Goal: Information Seeking & Learning: Find specific fact

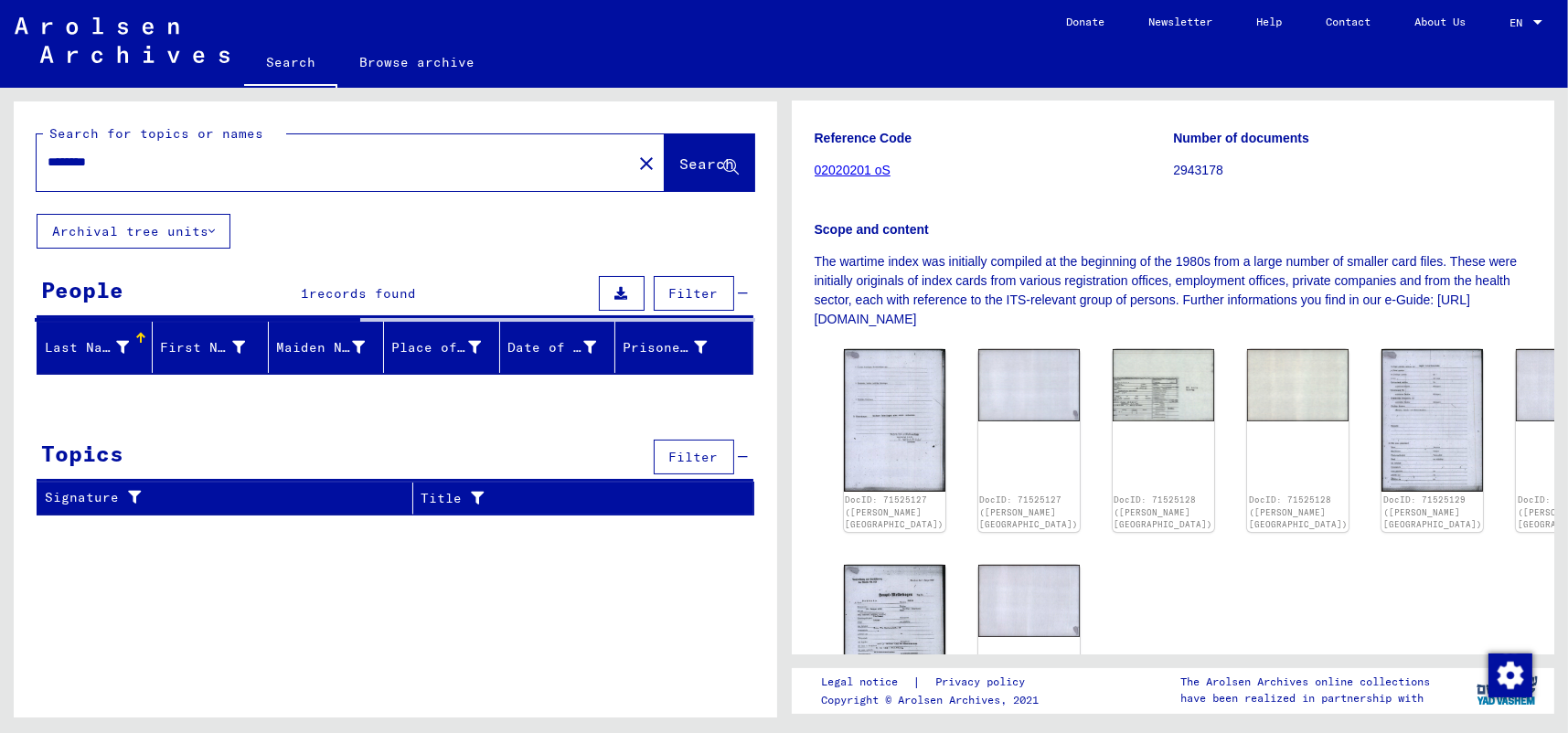
scroll to position [275, 0]
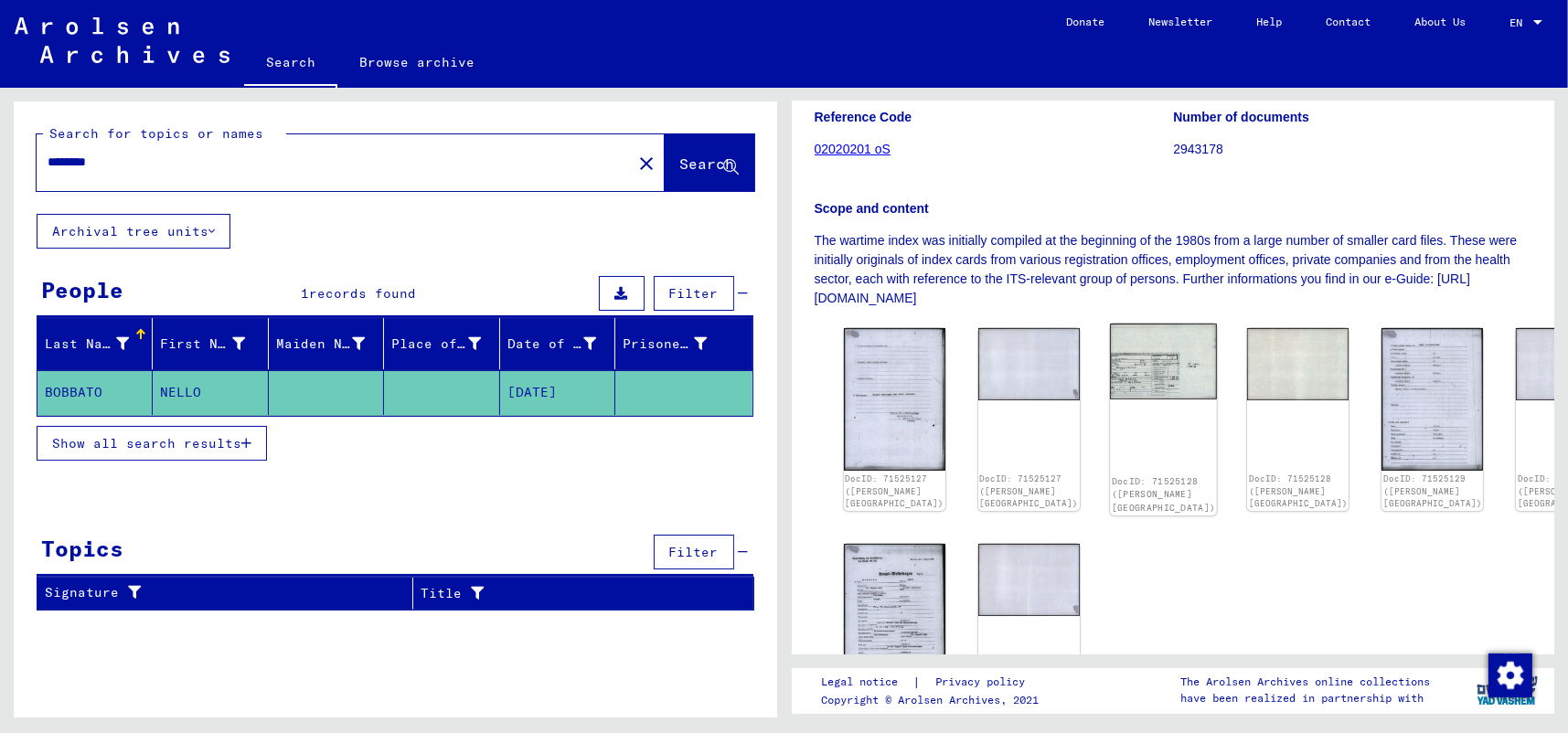
click at [1110, 389] on div "DocID: 71525128 ([PERSON_NAME][GEOGRAPHIC_DATA])" at bounding box center [1163, 420] width 107 height 192
click at [1110, 370] on img at bounding box center [1163, 361] width 107 height 76
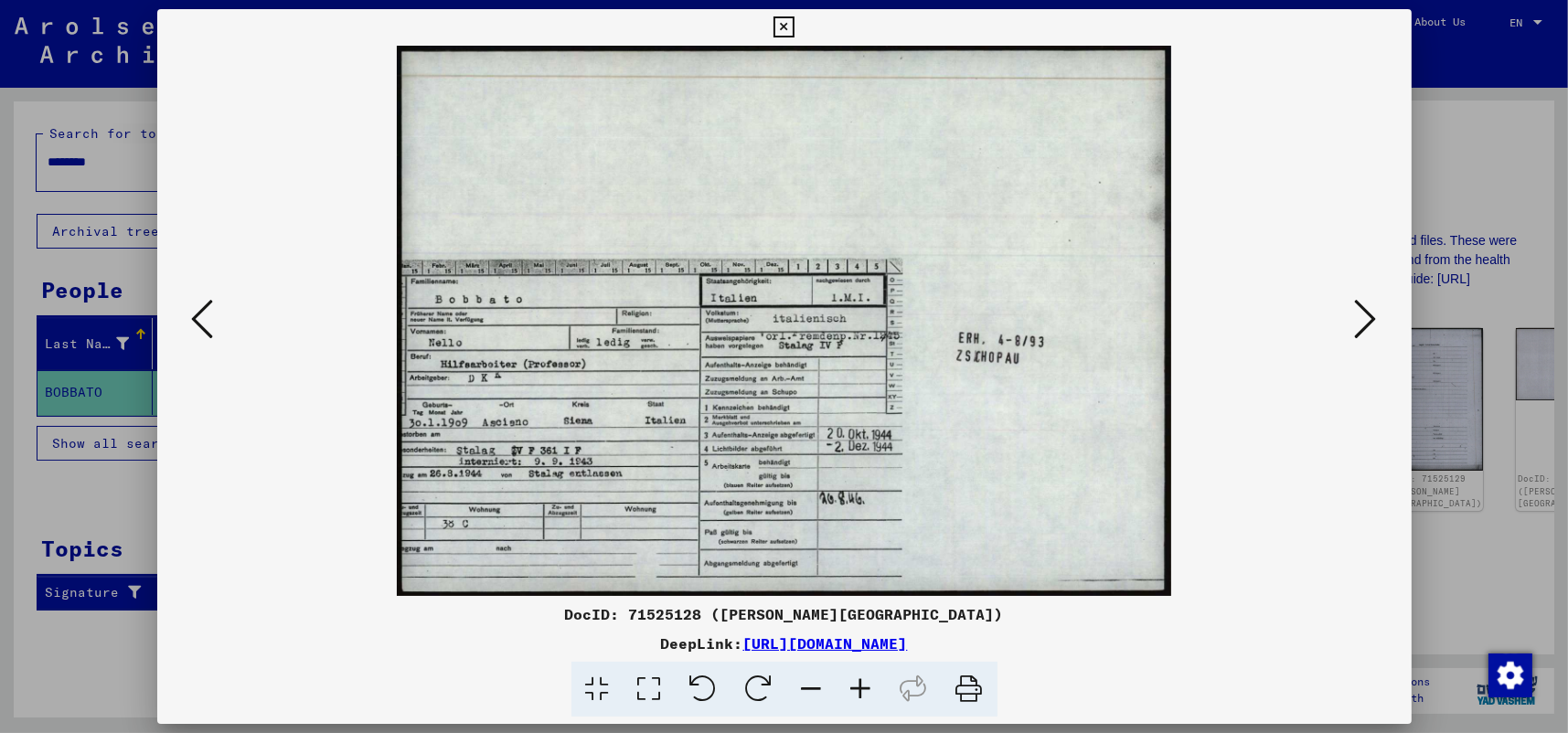
click at [1364, 313] on icon at bounding box center [1366, 319] width 22 height 44
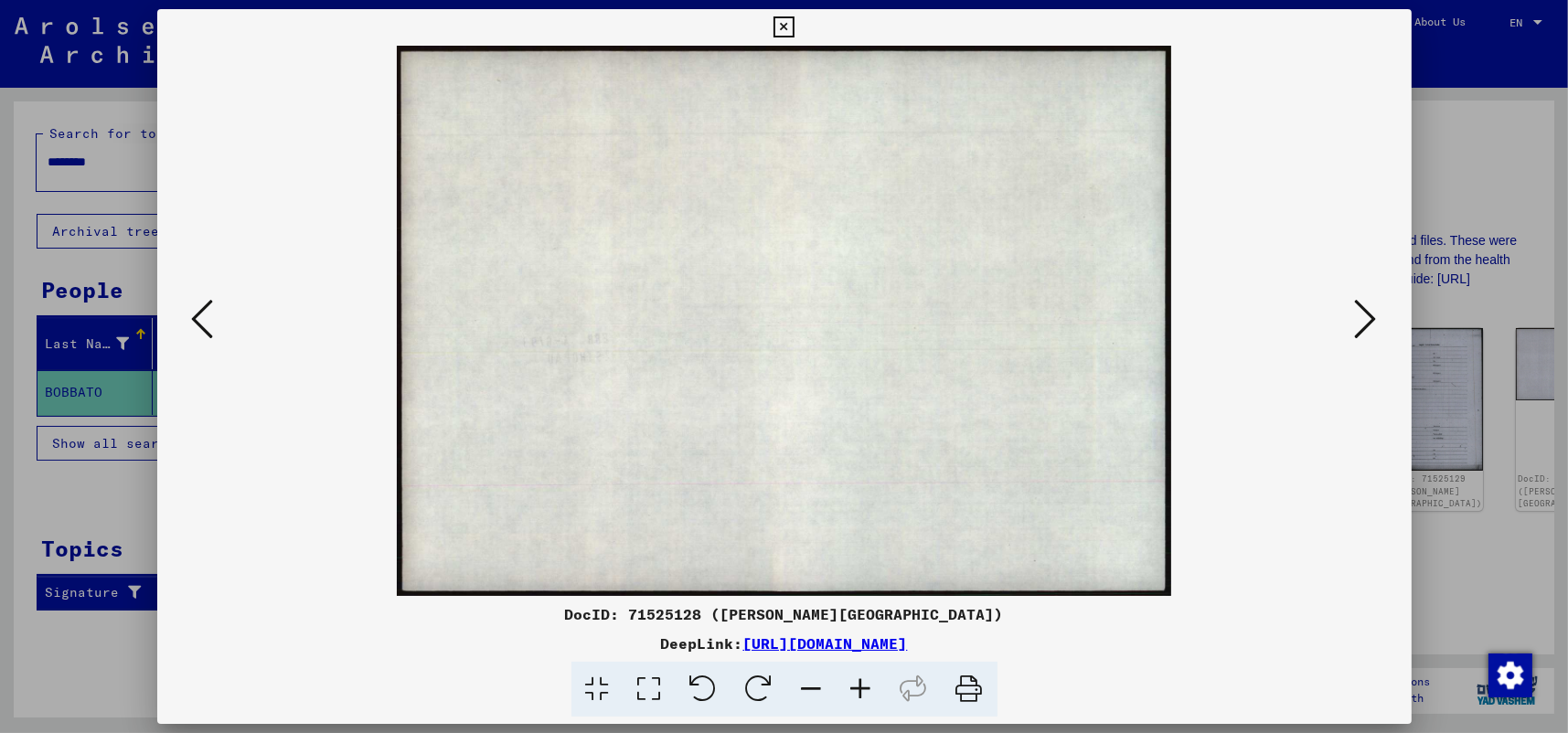
click at [785, 27] on icon at bounding box center [784, 27] width 21 height 22
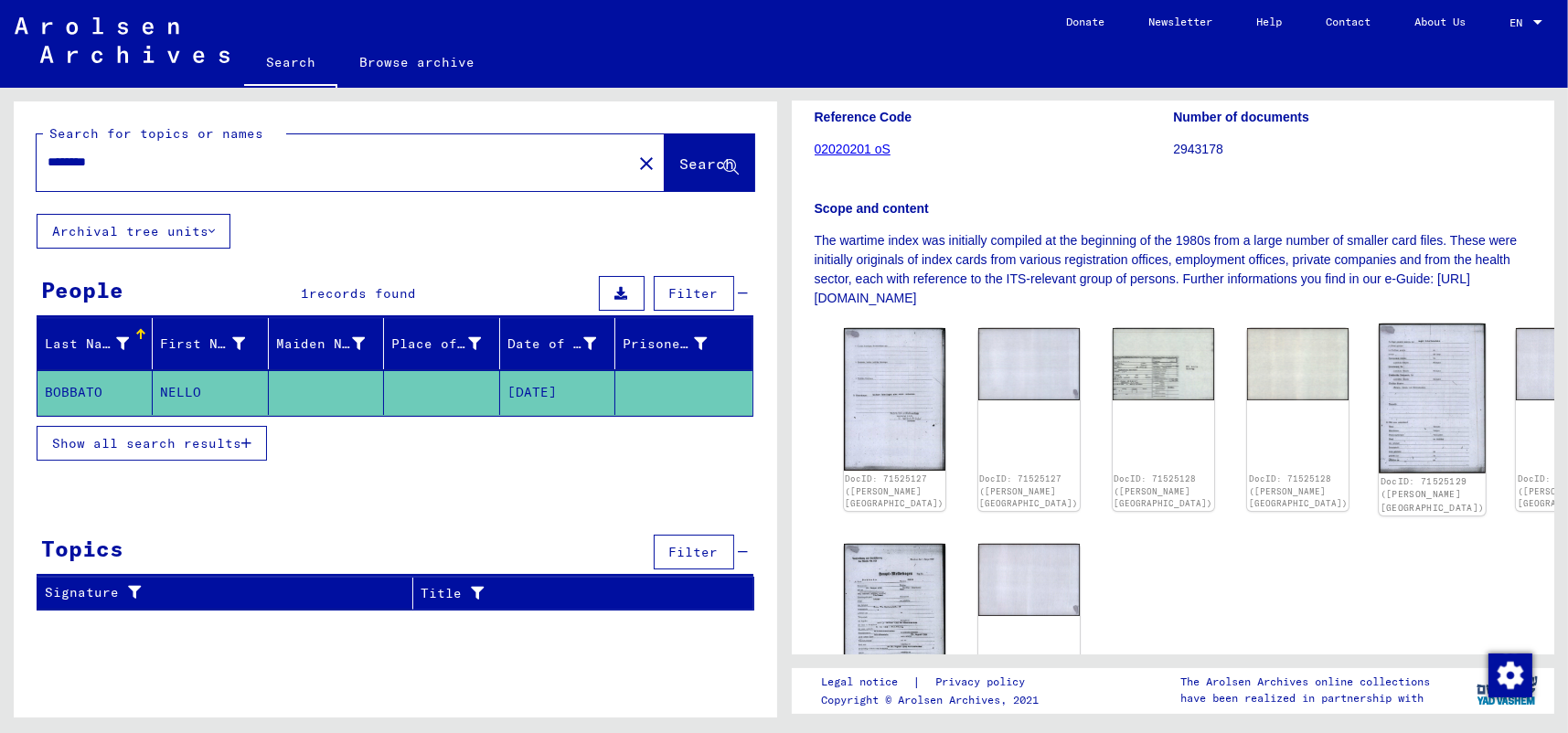
click at [1379, 383] on img at bounding box center [1432, 399] width 107 height 150
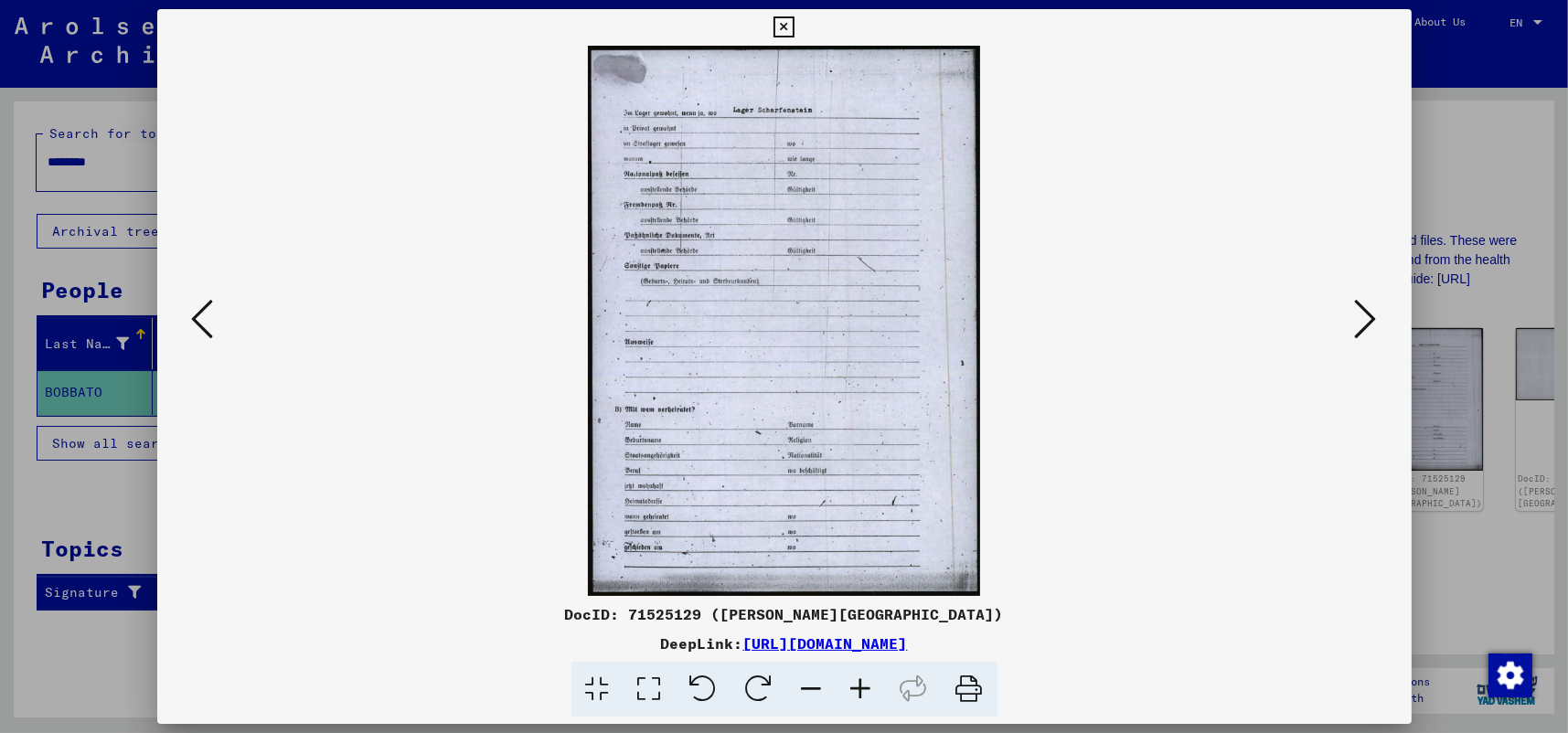
click at [1360, 315] on icon at bounding box center [1366, 319] width 22 height 44
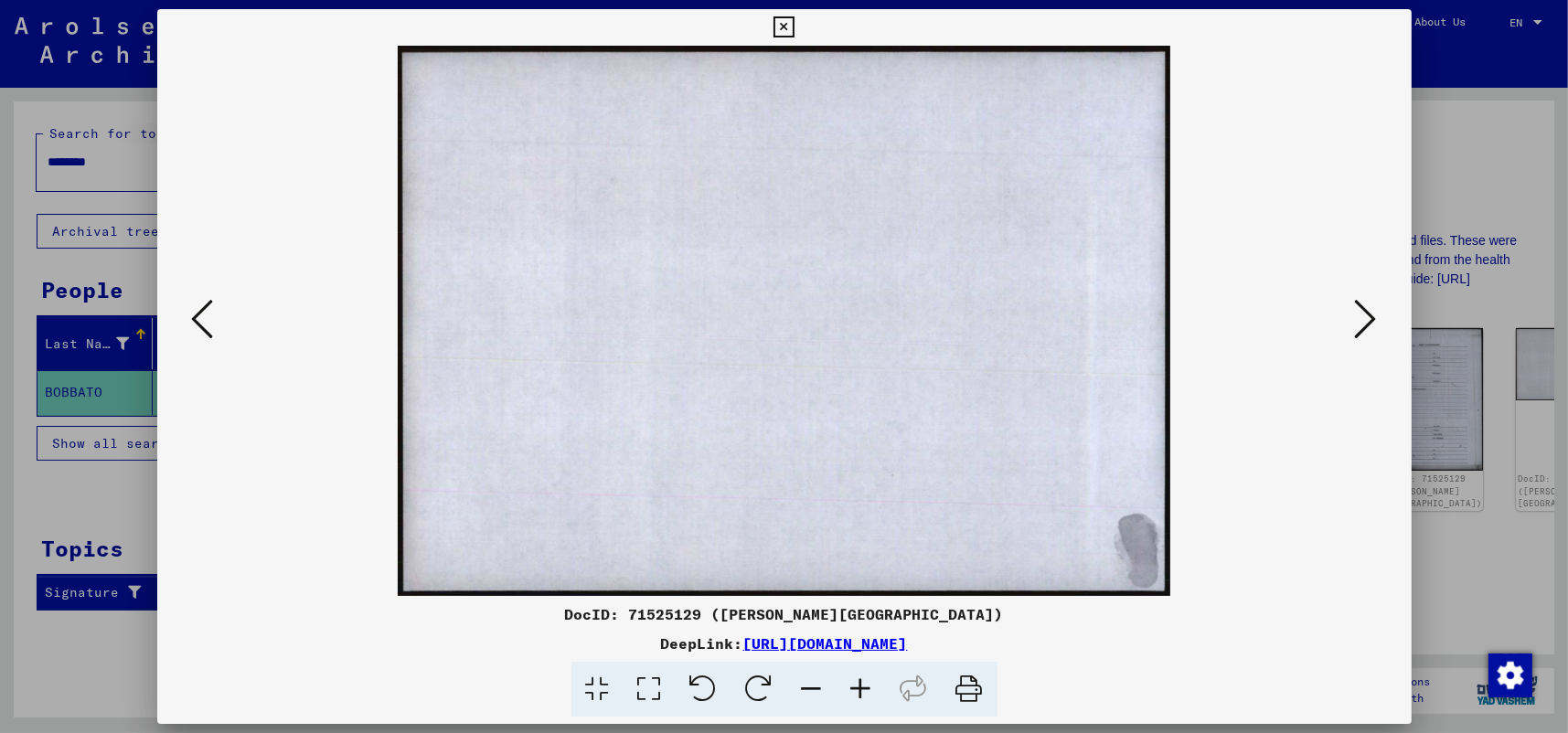
click at [1360, 315] on icon at bounding box center [1366, 319] width 22 height 44
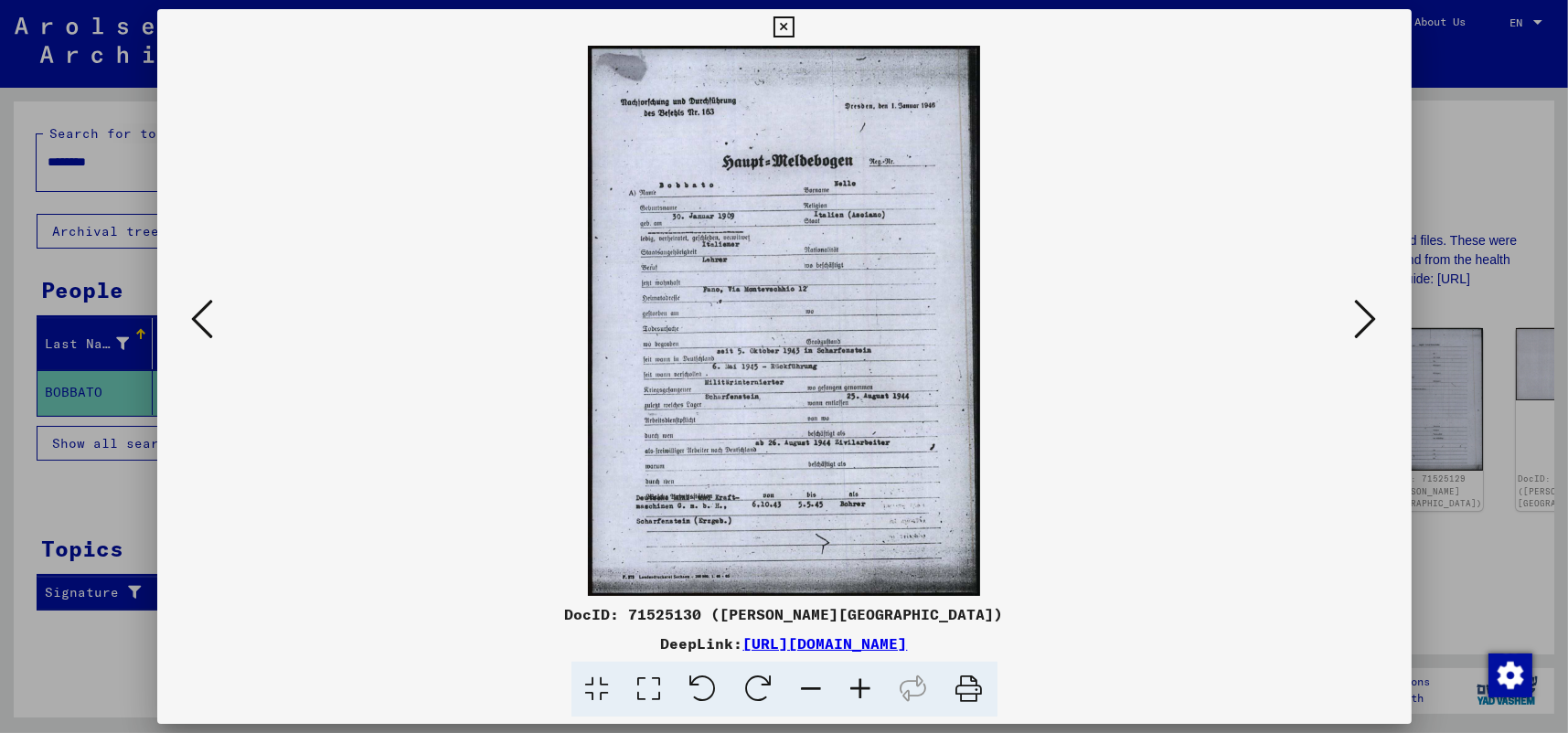
click at [652, 693] on icon at bounding box center [649, 690] width 52 height 56
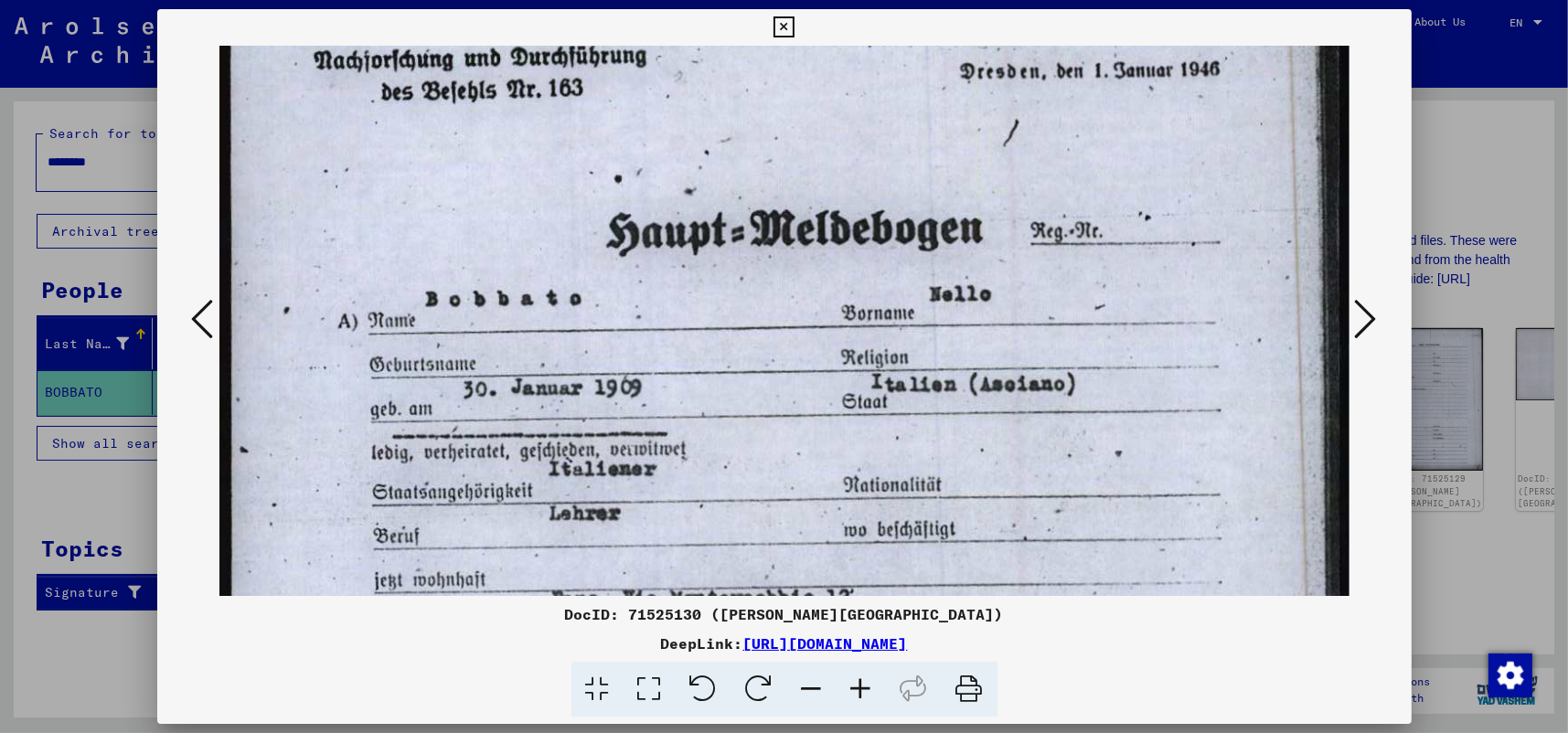
drag, startPoint x: 727, startPoint y: 526, endPoint x: 725, endPoint y: 372, distance: 154.0
click at [725, 372] on img at bounding box center [784, 689] width 1130 height 1584
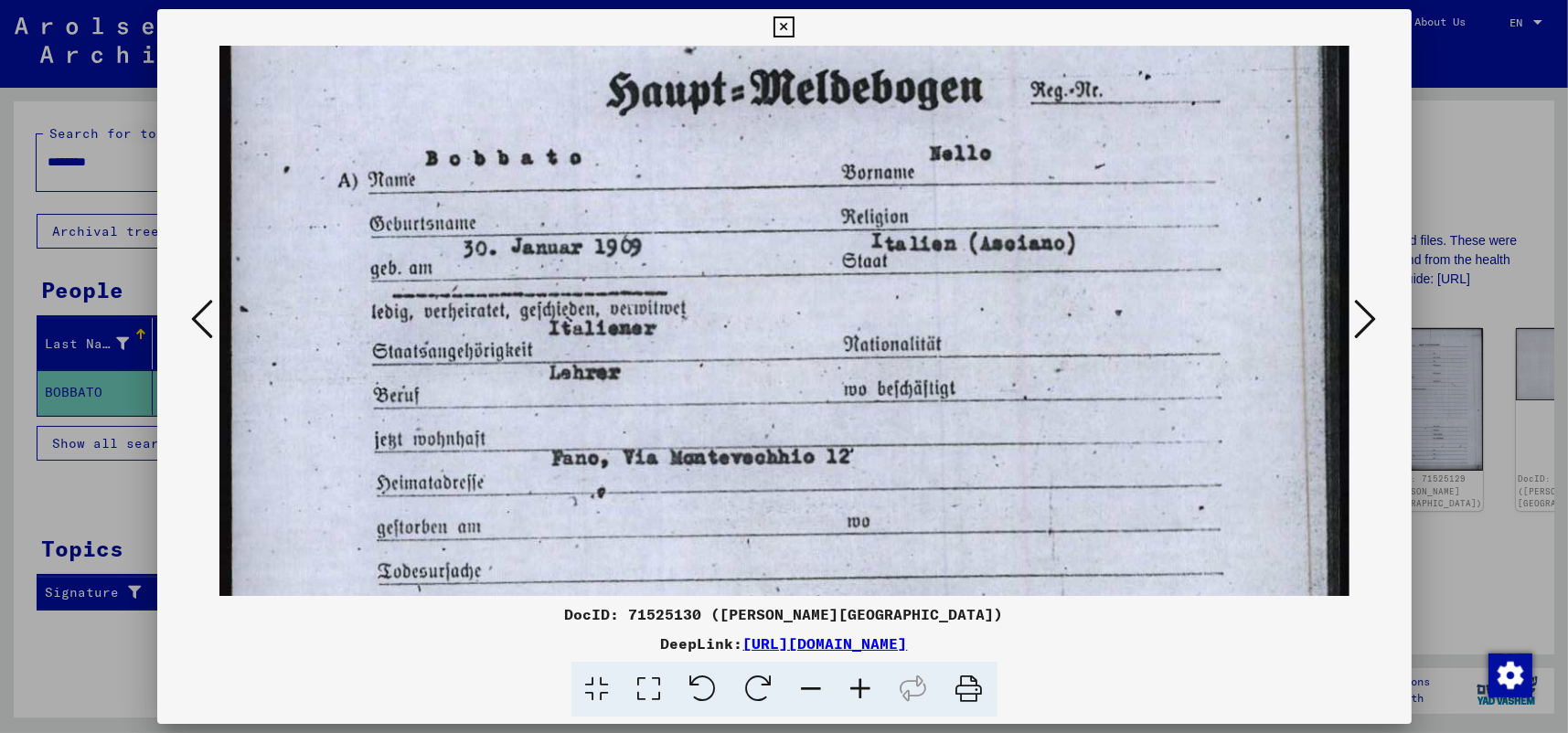
drag, startPoint x: 754, startPoint y: 536, endPoint x: 754, endPoint y: 396, distance: 140.0
click at [754, 396] on img at bounding box center [784, 549] width 1130 height 1584
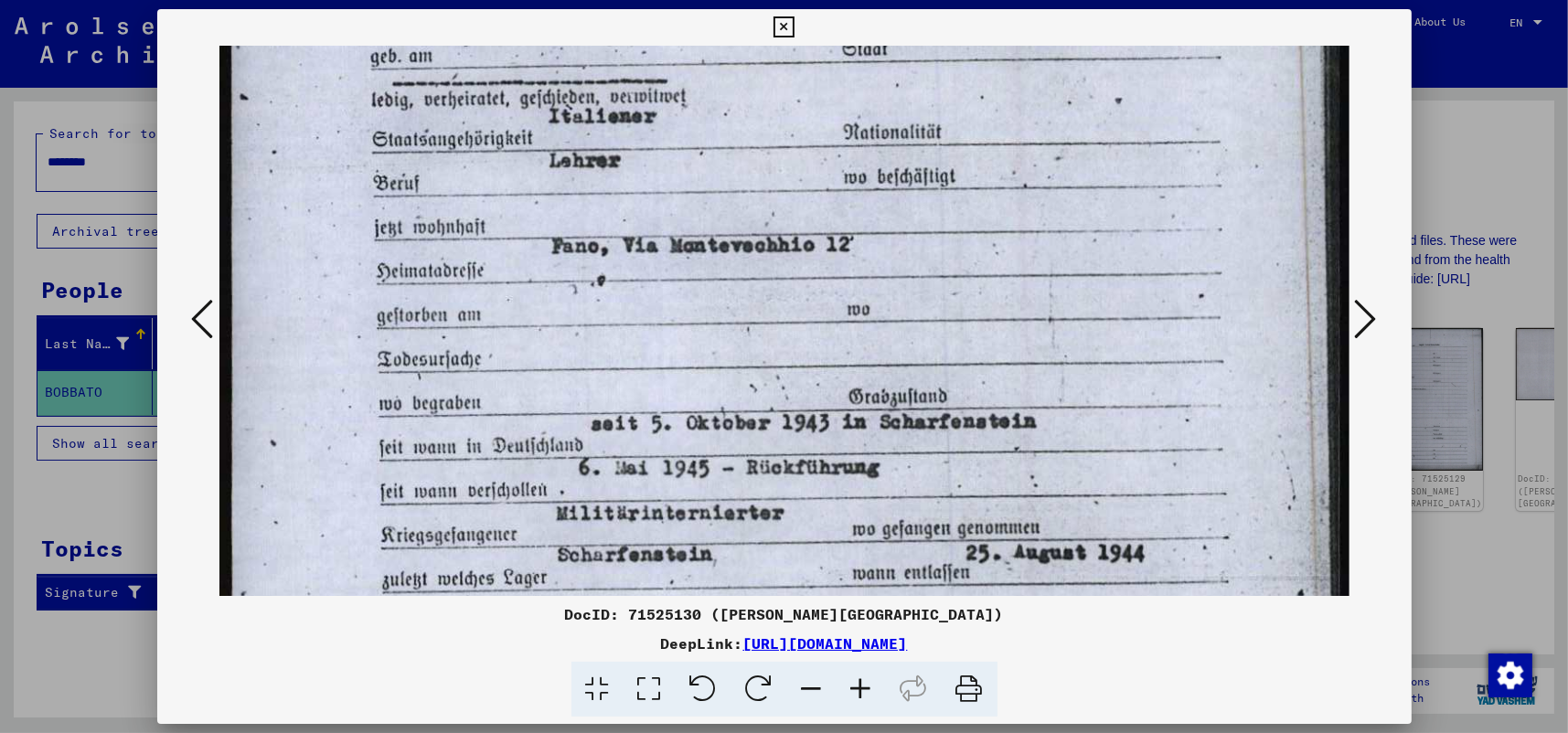
scroll to position [502, 0]
drag, startPoint x: 772, startPoint y: 507, endPoint x: 764, endPoint y: 318, distance: 189.2
click at [764, 318] on img at bounding box center [784, 334] width 1130 height 1584
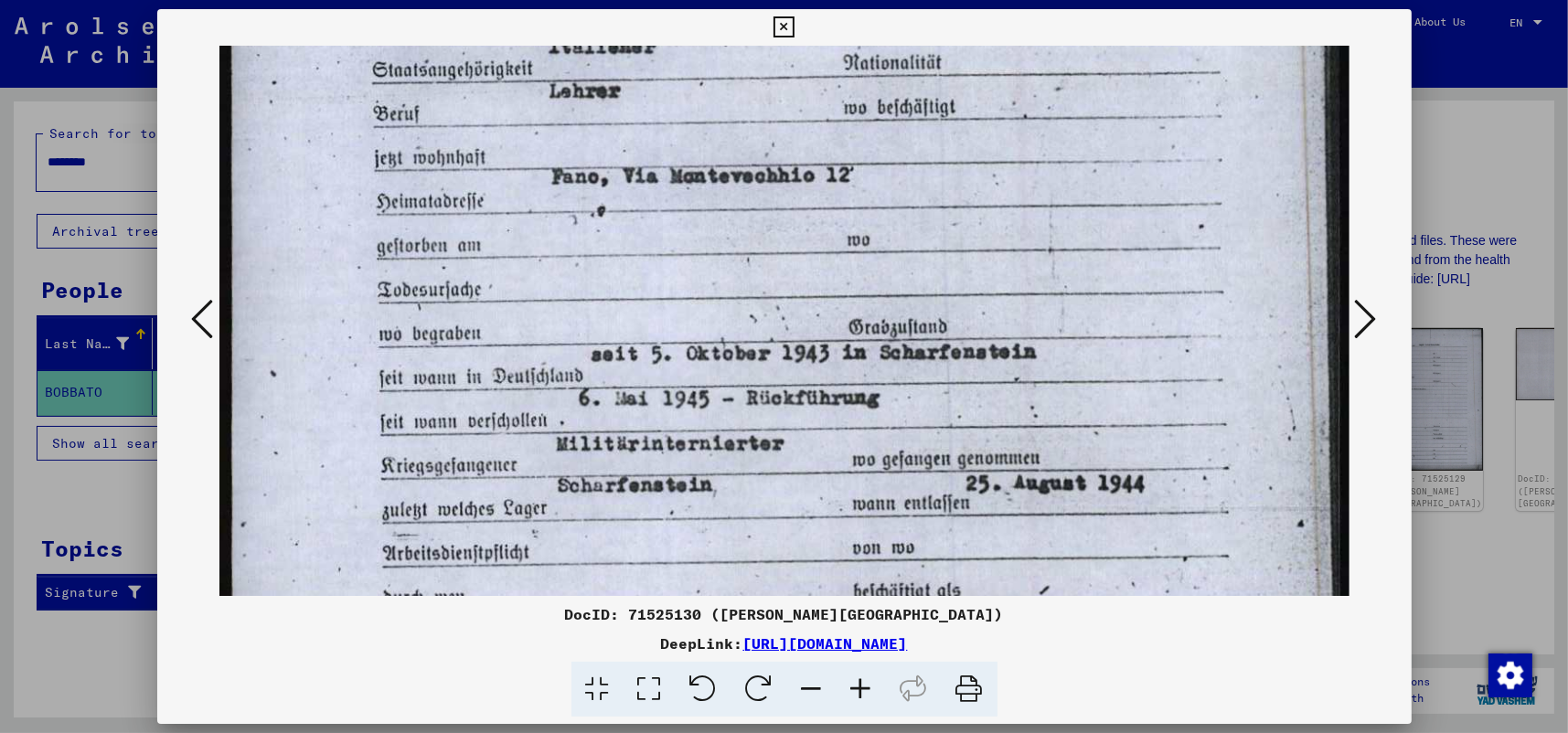
drag, startPoint x: 818, startPoint y: 439, endPoint x: 807, endPoint y: 363, distance: 76.8
click at [807, 363] on img at bounding box center [784, 267] width 1130 height 1584
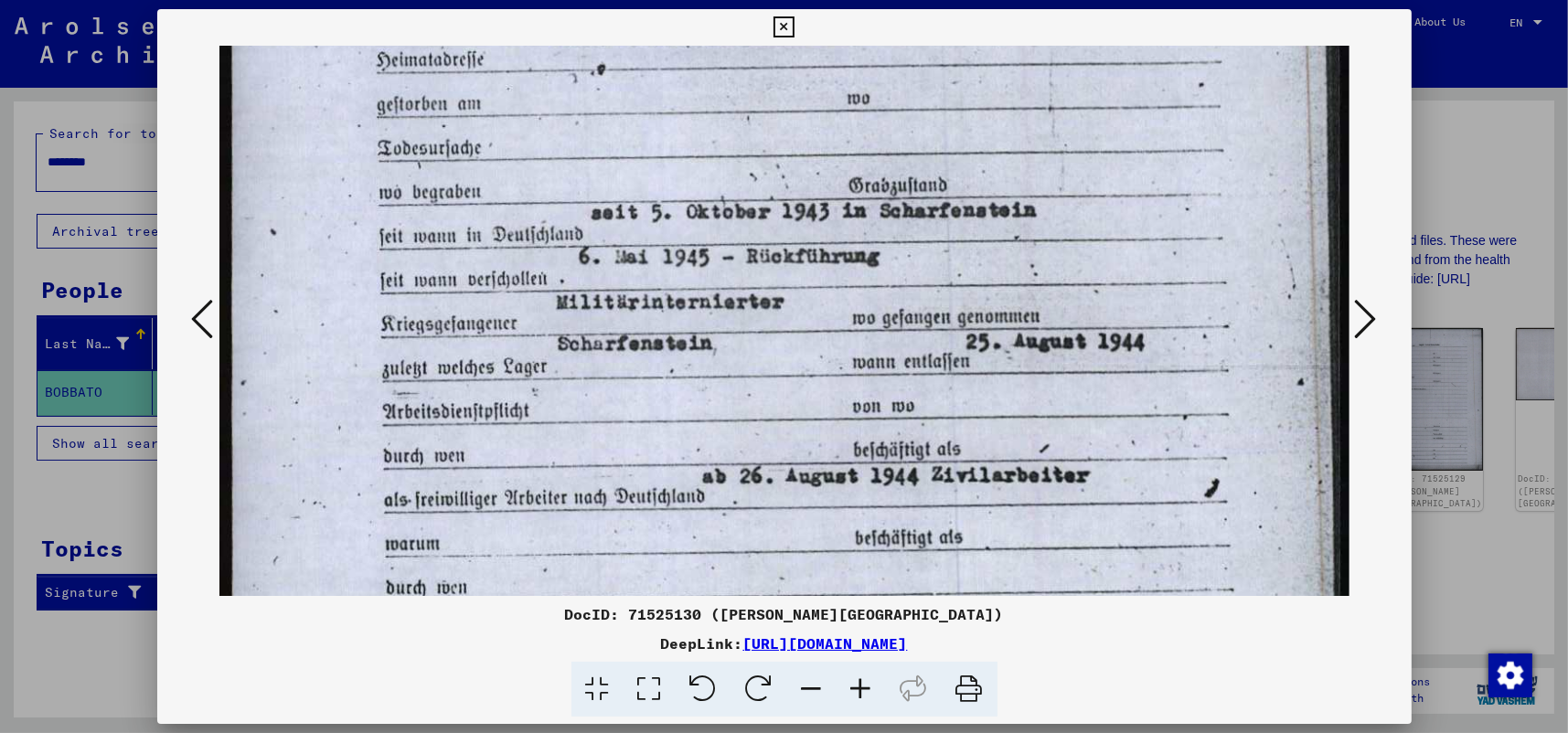
scroll to position [713, 0]
drag, startPoint x: 840, startPoint y: 510, endPoint x: 817, endPoint y: 369, distance: 142.9
click at [817, 369] on img at bounding box center [784, 124] width 1130 height 1584
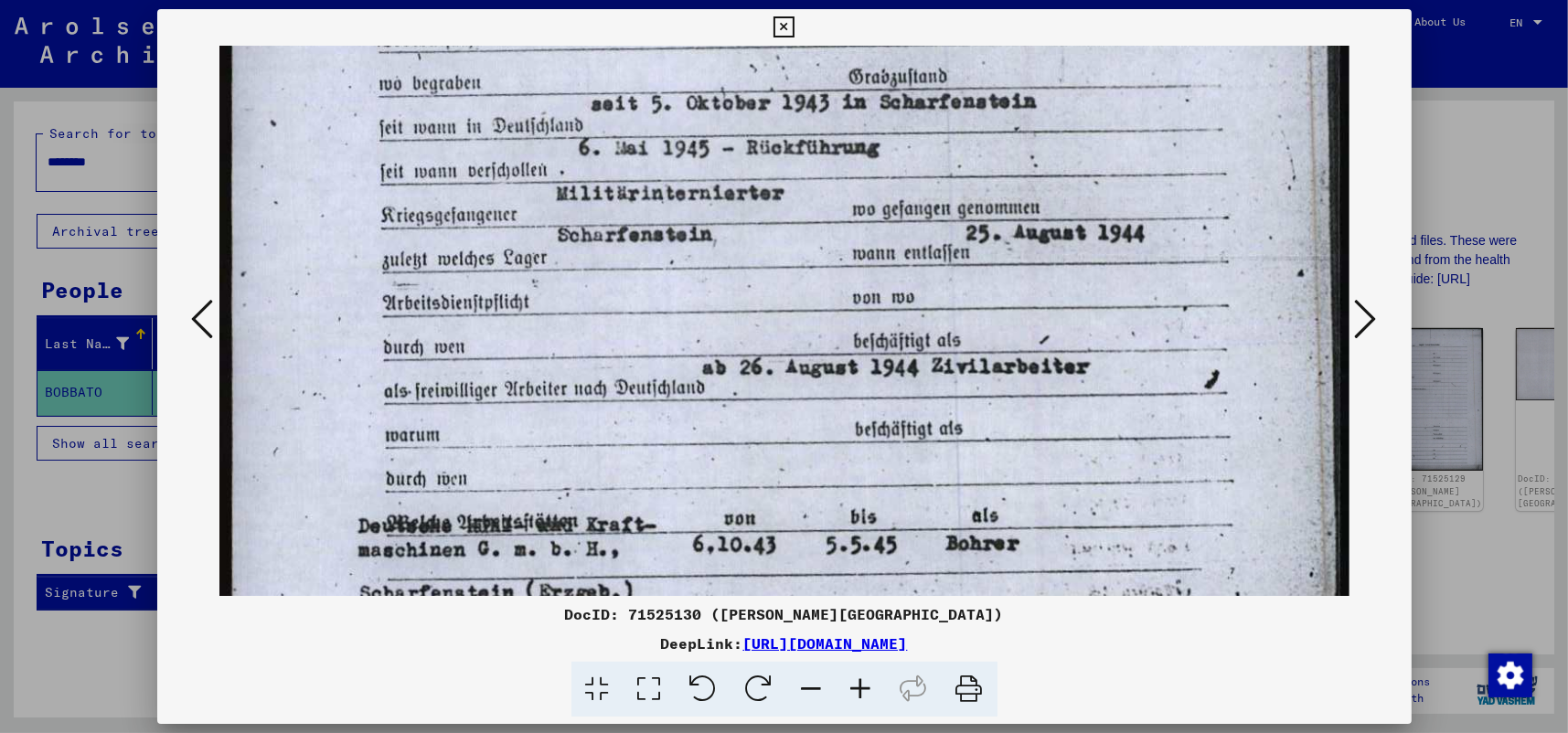
scroll to position [823, 0]
drag, startPoint x: 823, startPoint y: 542, endPoint x: 811, endPoint y: 428, distance: 114.6
click at [811, 428] on img at bounding box center [784, 14] width 1130 height 1584
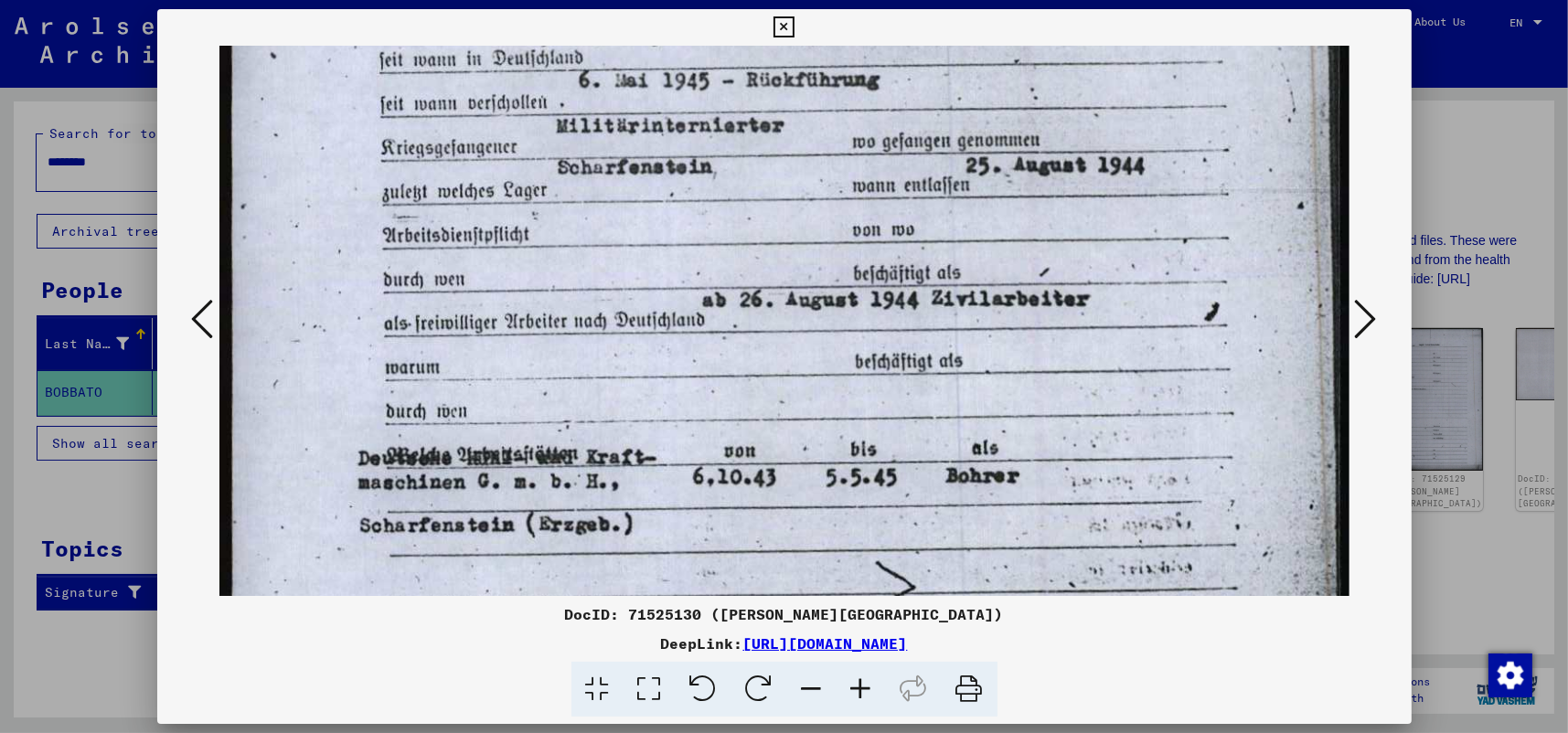
scroll to position [911, 0]
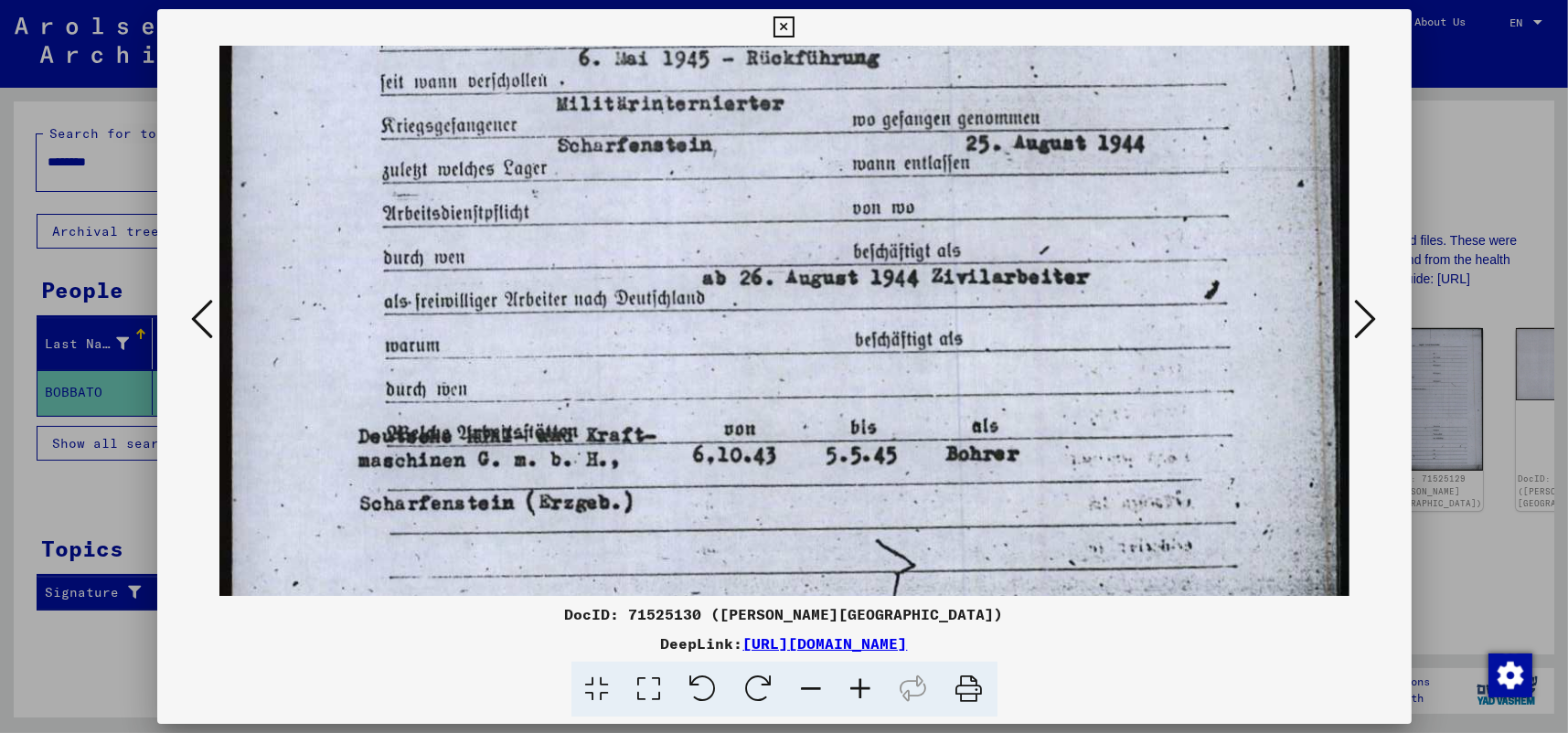
drag, startPoint x: 812, startPoint y: 575, endPoint x: 801, endPoint y: 486, distance: 89.7
click at [656, 693] on icon at bounding box center [649, 690] width 52 height 56
click at [783, 18] on icon at bounding box center [784, 27] width 21 height 22
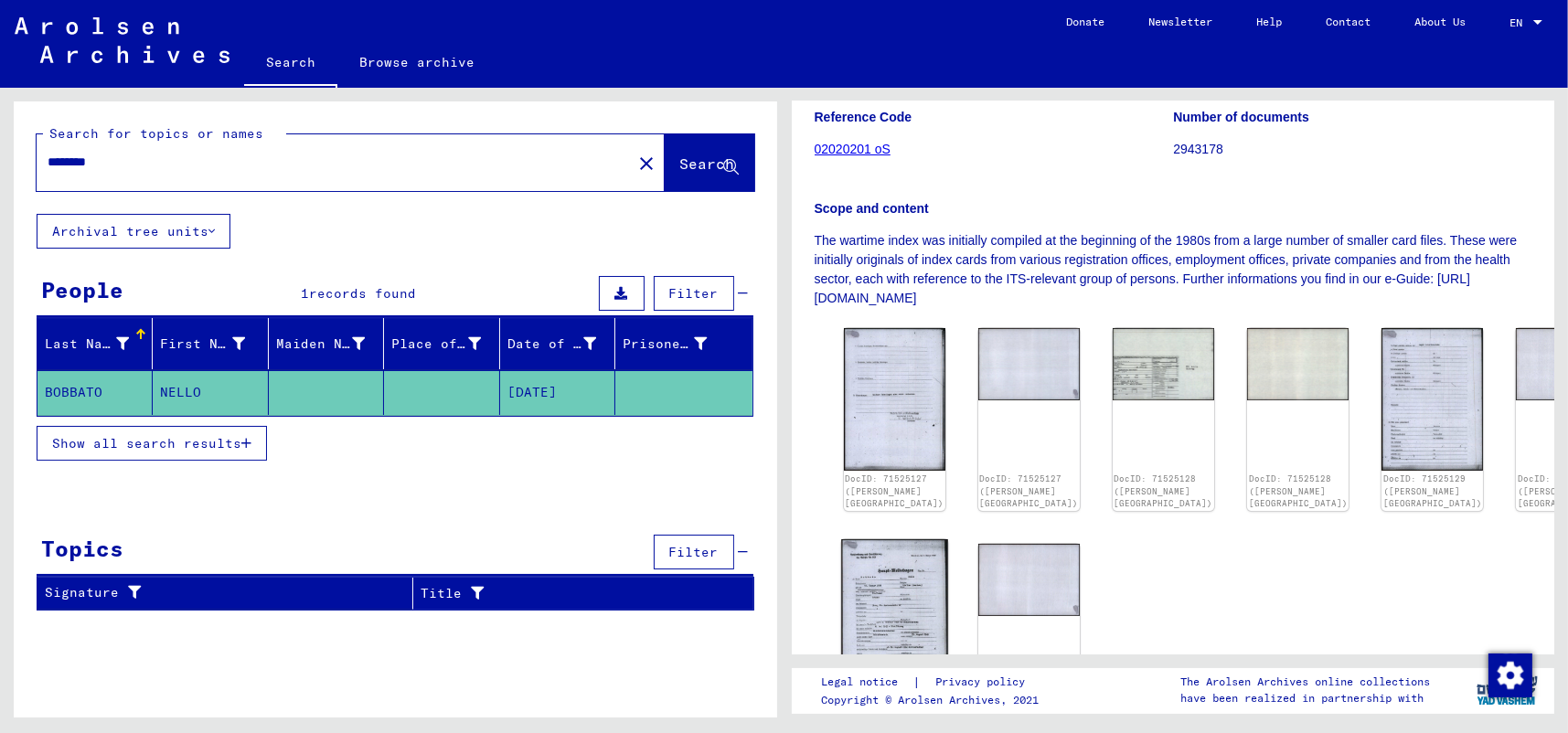
click at [869, 553] on img at bounding box center [894, 615] width 107 height 150
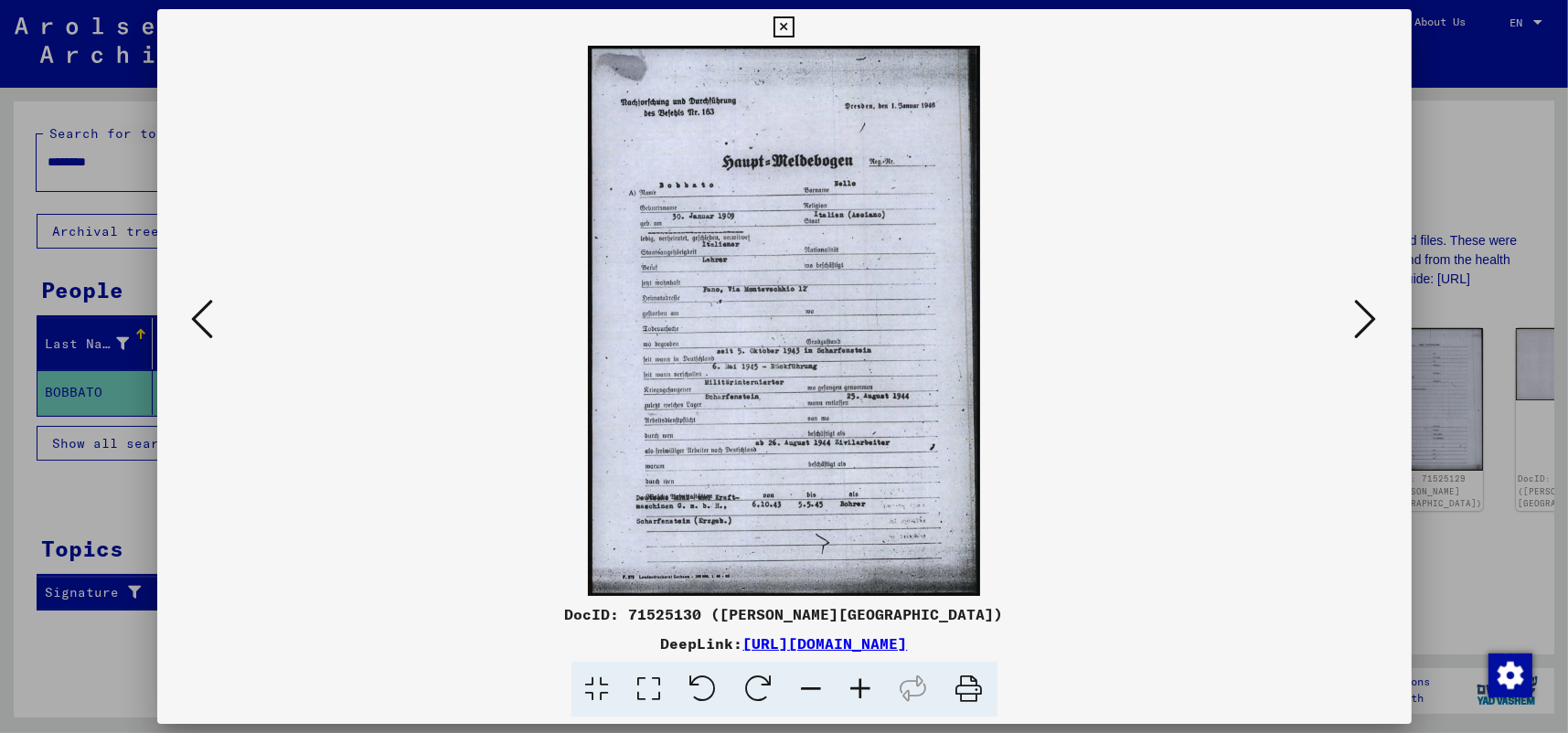
click at [653, 689] on icon at bounding box center [649, 690] width 52 height 56
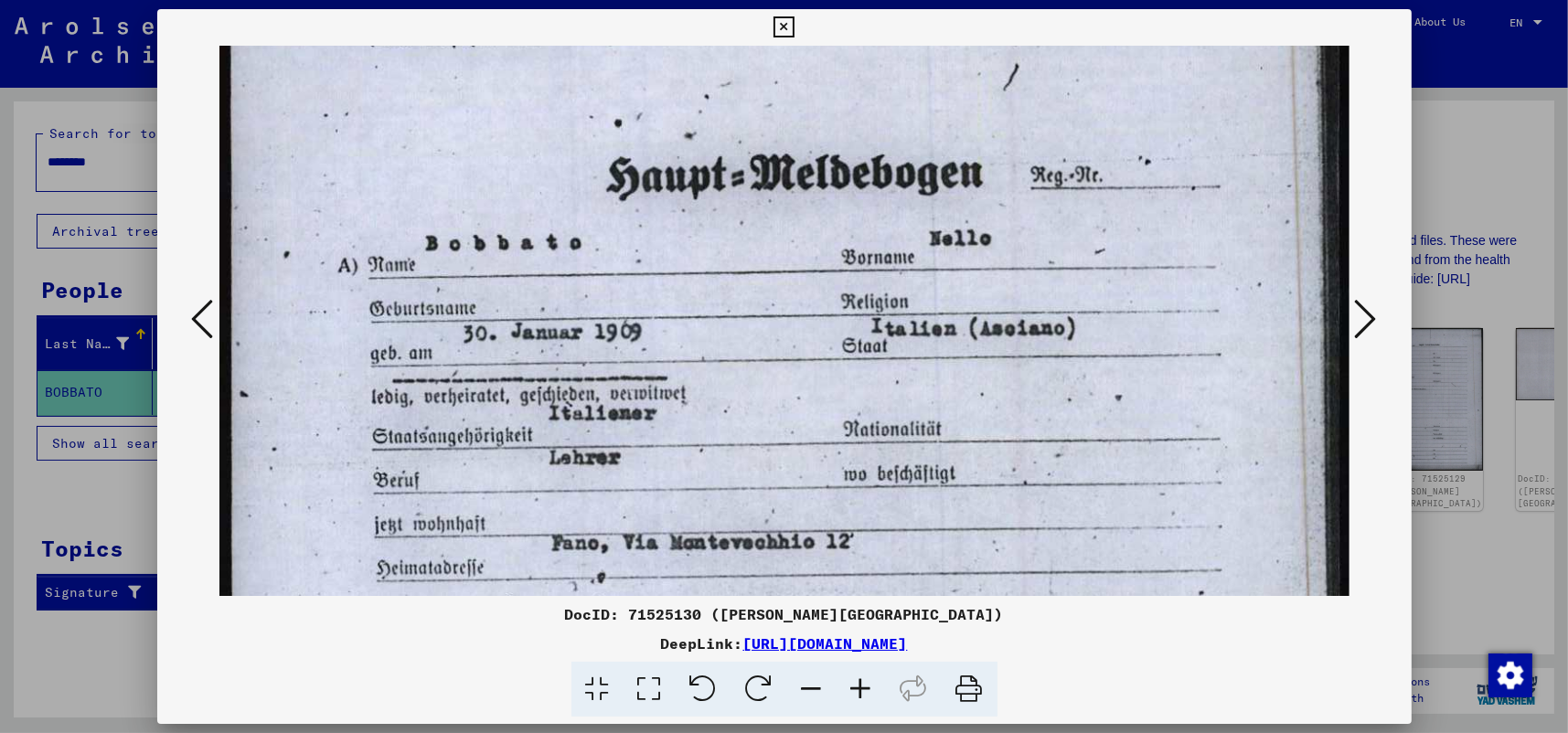
drag, startPoint x: 826, startPoint y: 488, endPoint x: 834, endPoint y: 284, distance: 204.2
click at [834, 284] on img at bounding box center [784, 633] width 1130 height 1584
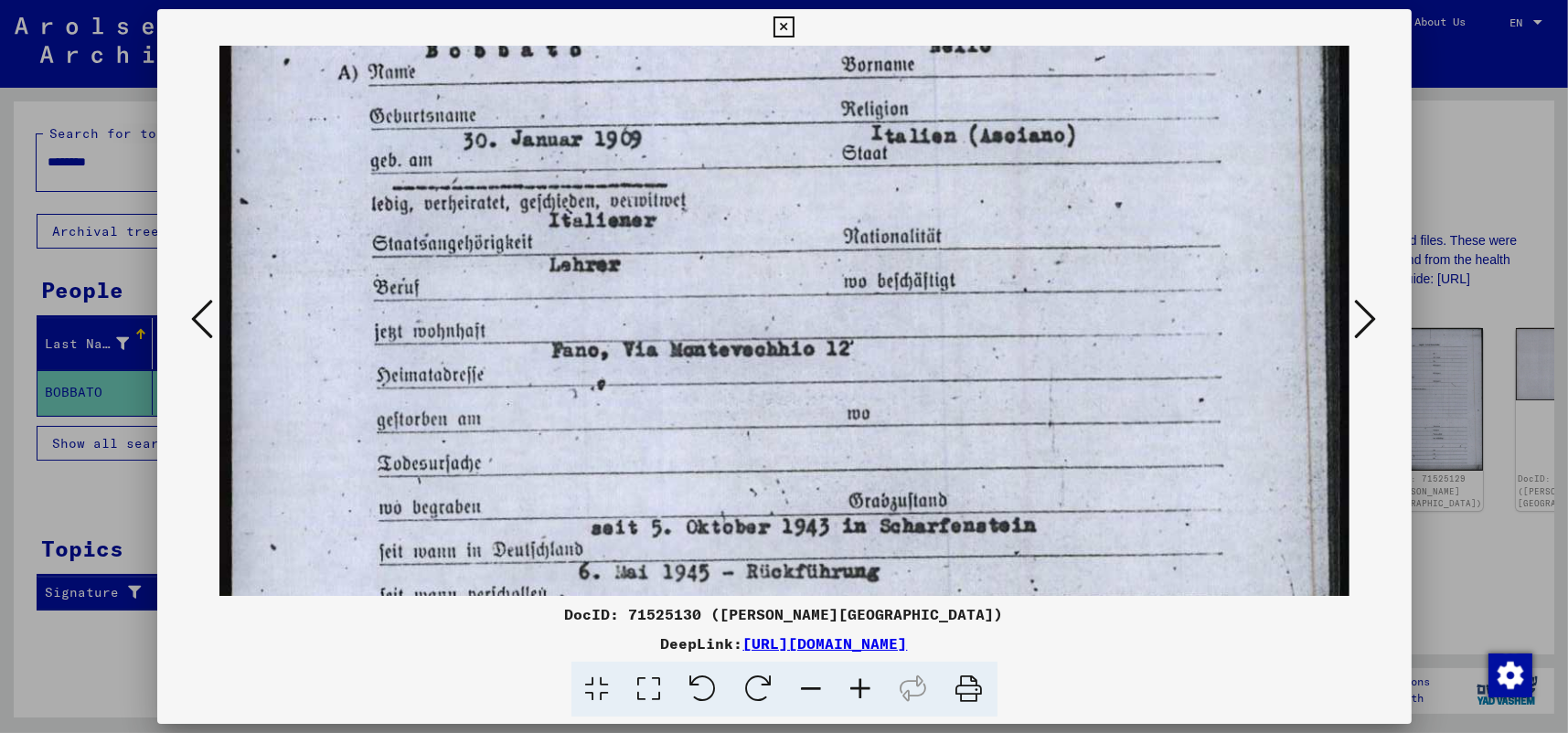
drag, startPoint x: 849, startPoint y: 405, endPoint x: 904, endPoint y: 181, distance: 230.7
click at [903, 181] on img at bounding box center [784, 441] width 1130 height 1584
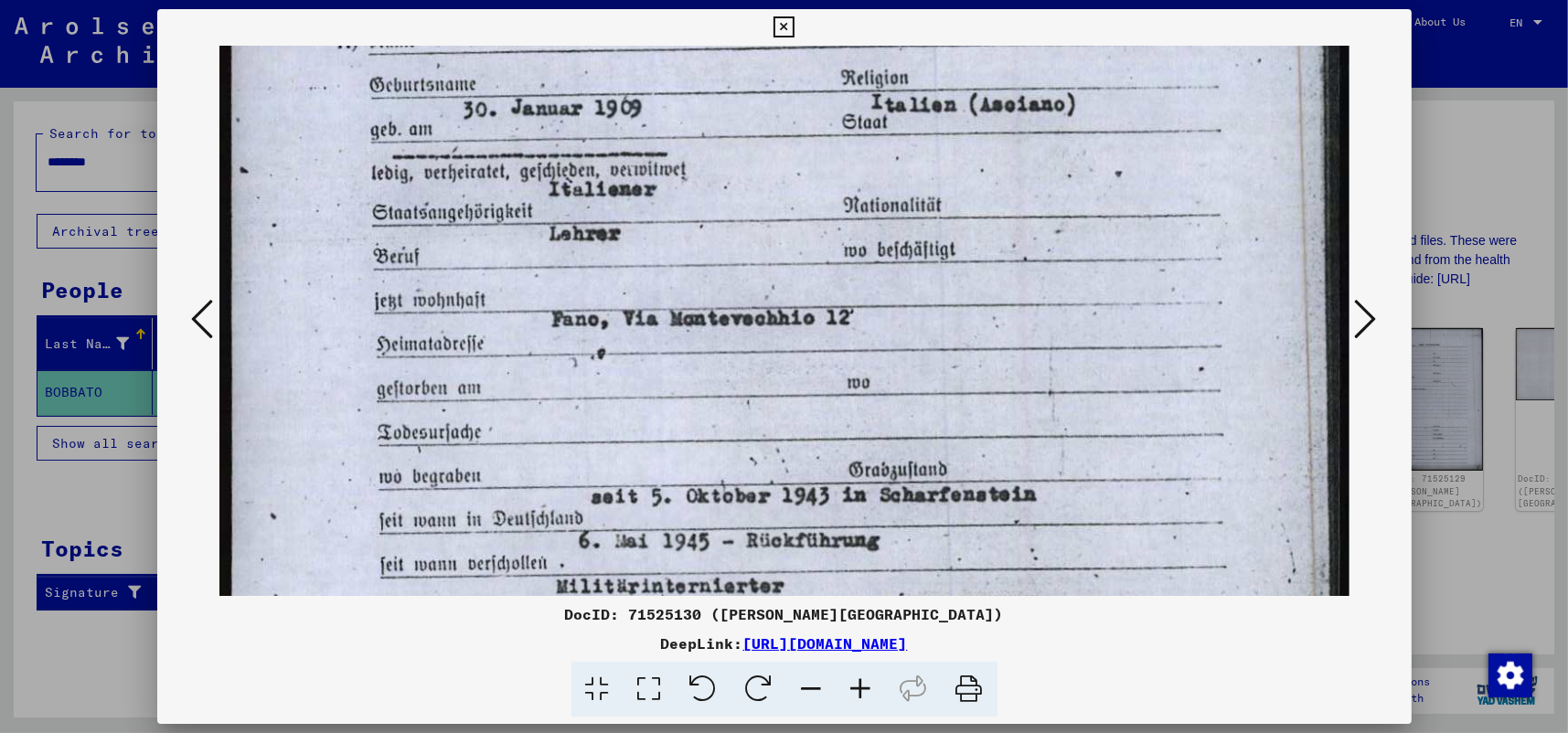
scroll to position [428, 0]
drag, startPoint x: 609, startPoint y: 428, endPoint x: 609, endPoint y: 484, distance: 56.0
click at [609, 484] on img at bounding box center [784, 408] width 1130 height 1584
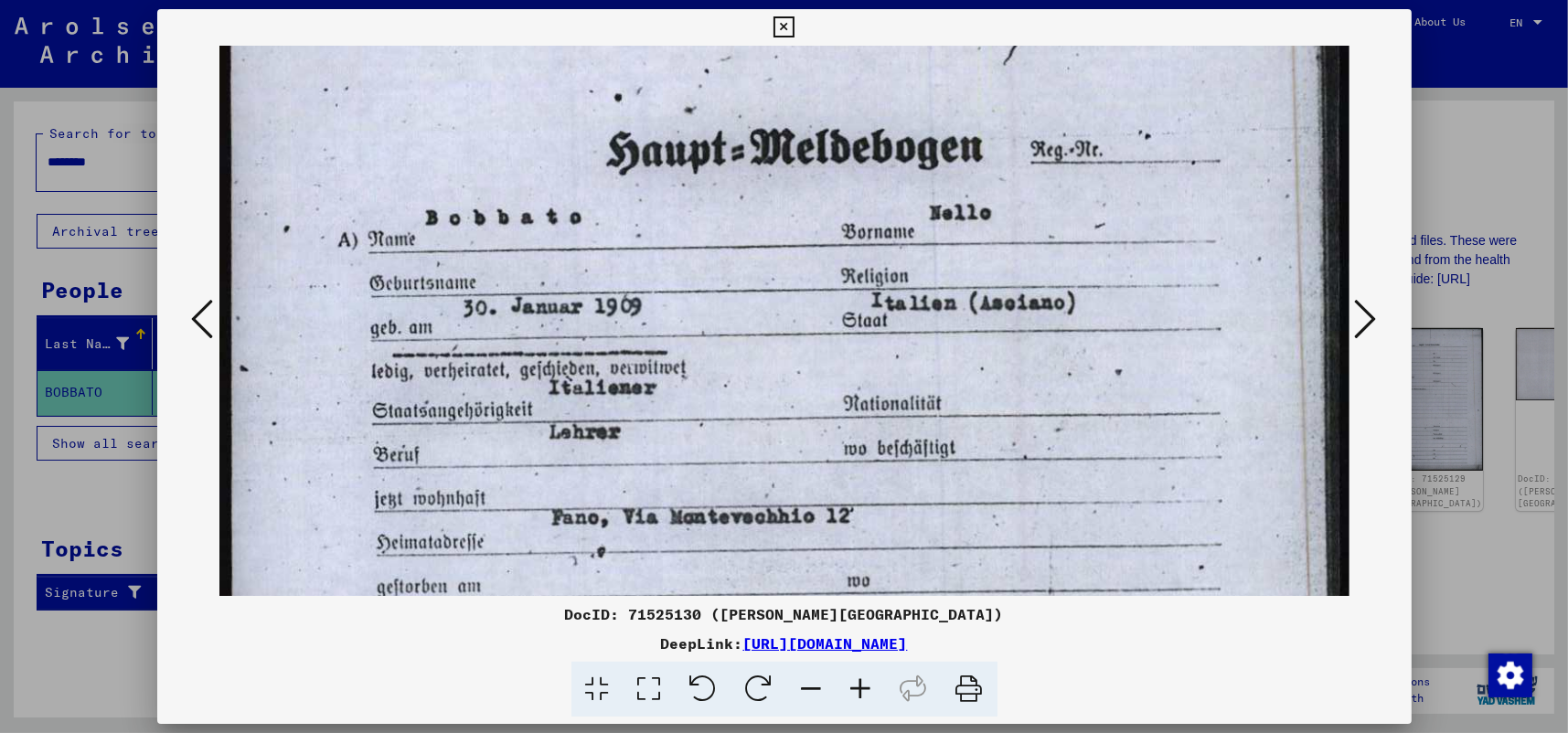
scroll to position [231, 0]
drag, startPoint x: 593, startPoint y: 176, endPoint x: 574, endPoint y: 370, distance: 194.9
click at [574, 370] on img at bounding box center [784, 607] width 1130 height 1584
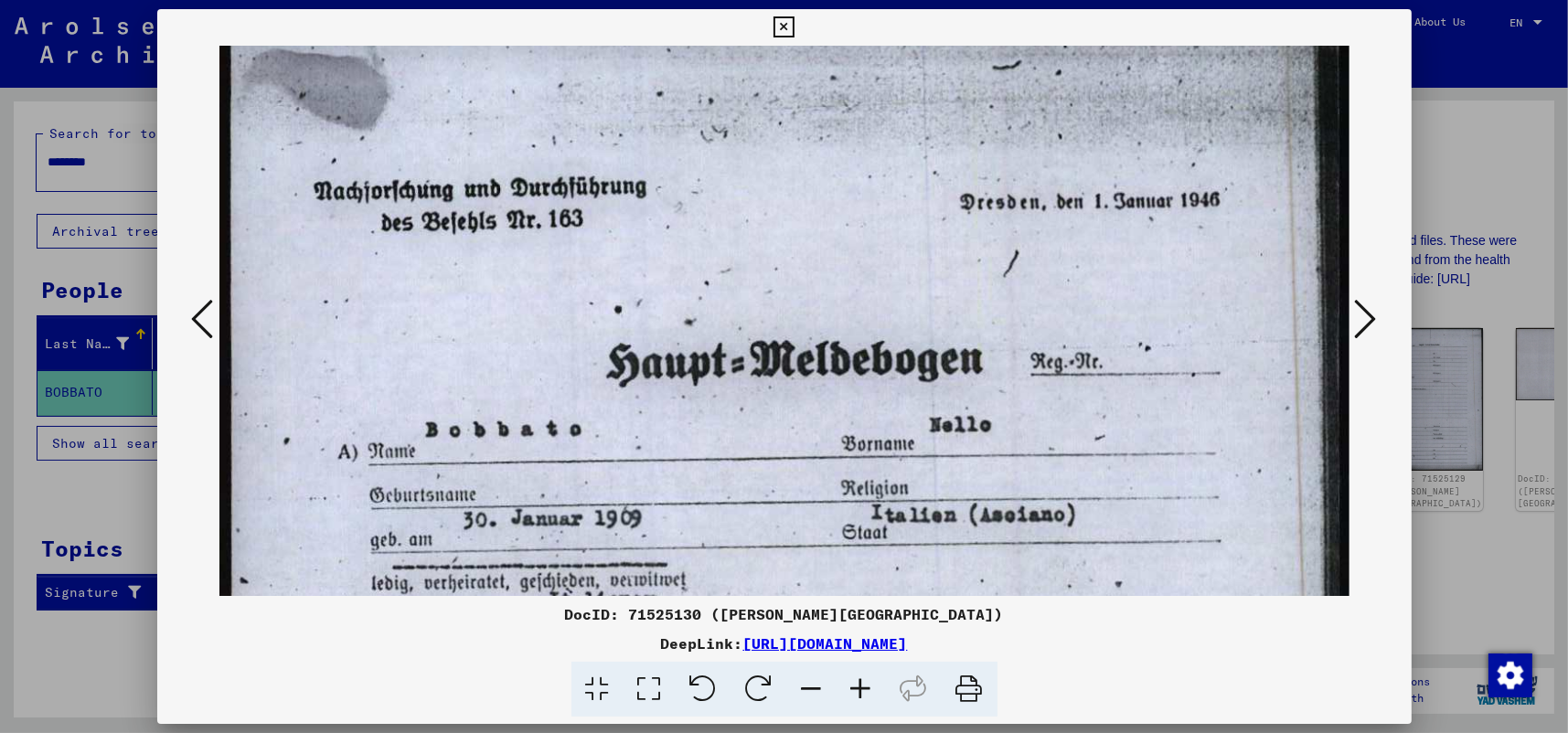
scroll to position [15, 0]
drag, startPoint x: 842, startPoint y: 251, endPoint x: 815, endPoint y: 469, distance: 219.7
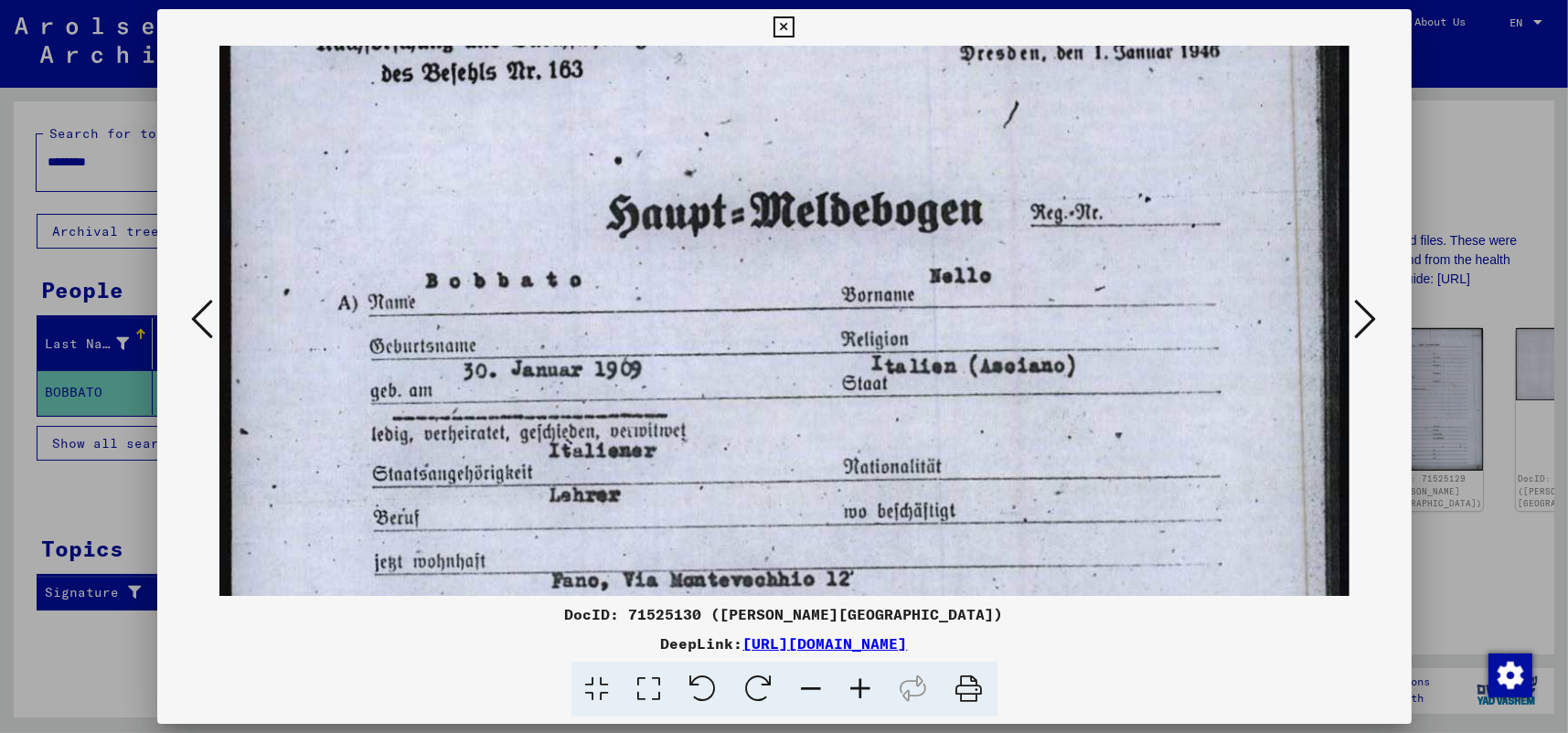
drag, startPoint x: 800, startPoint y: 286, endPoint x: 791, endPoint y: 205, distance: 81.5
click at [791, 207] on img at bounding box center [784, 671] width 1130 height 1584
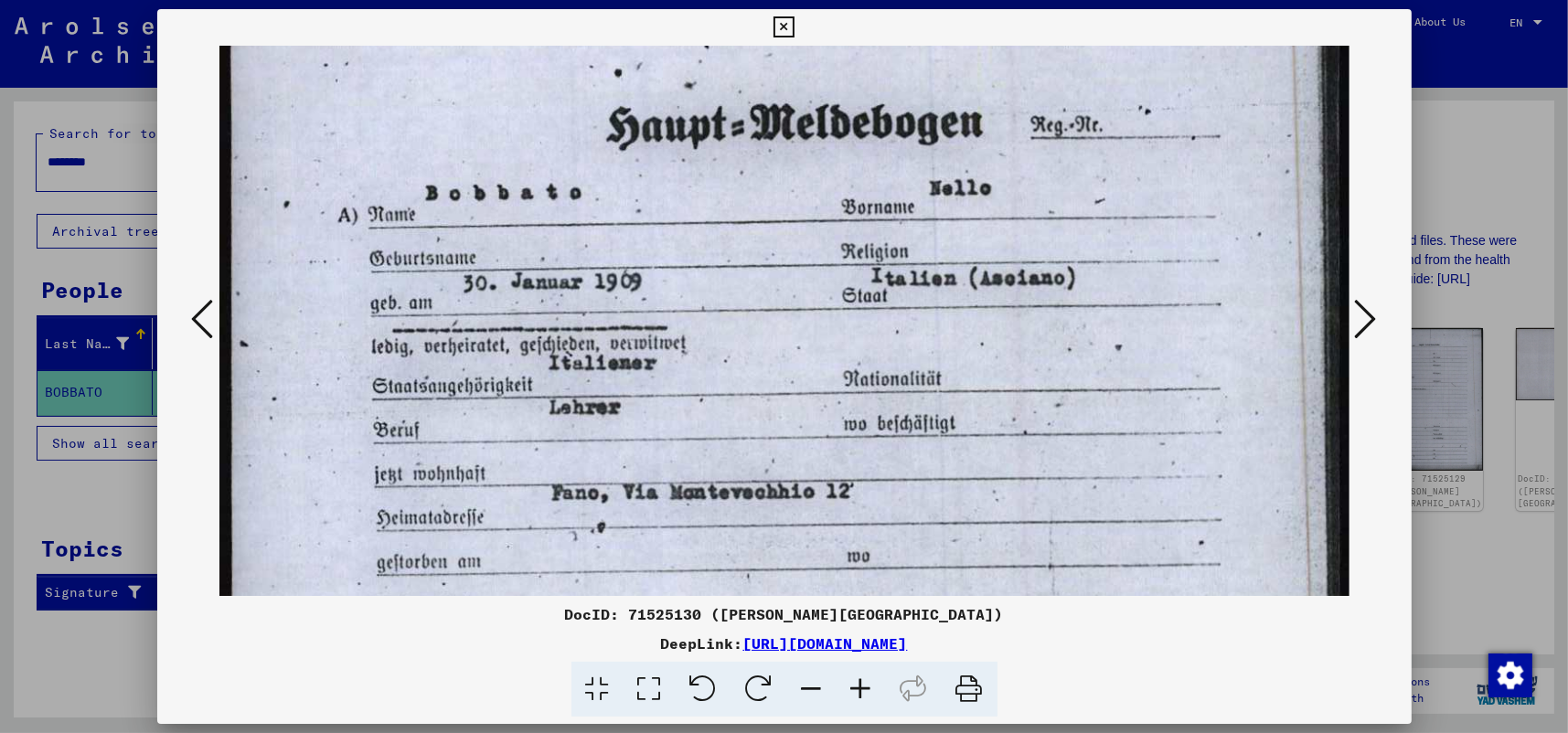
drag, startPoint x: 735, startPoint y: 370, endPoint x: 717, endPoint y: 348, distance: 28.4
click at [735, 350] on img at bounding box center [784, 583] width 1130 height 1584
